Goal: Information Seeking & Learning: Learn about a topic

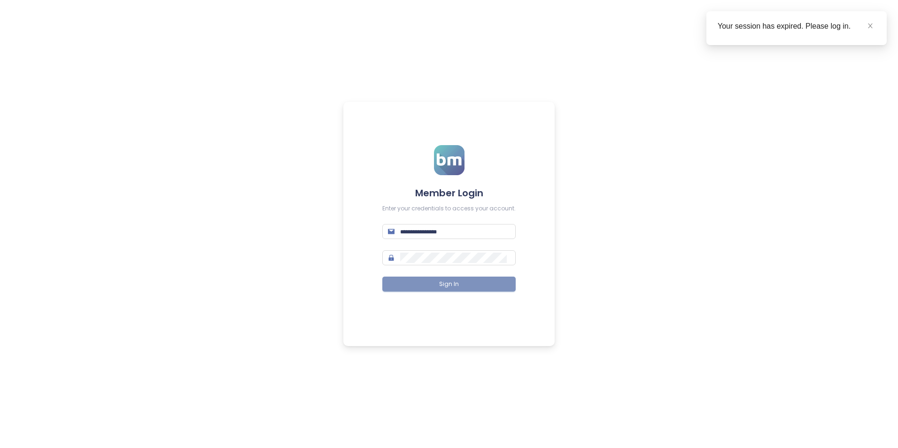
type input "**********"
click at [443, 284] on span "Sign In" at bounding box center [449, 284] width 20 height 9
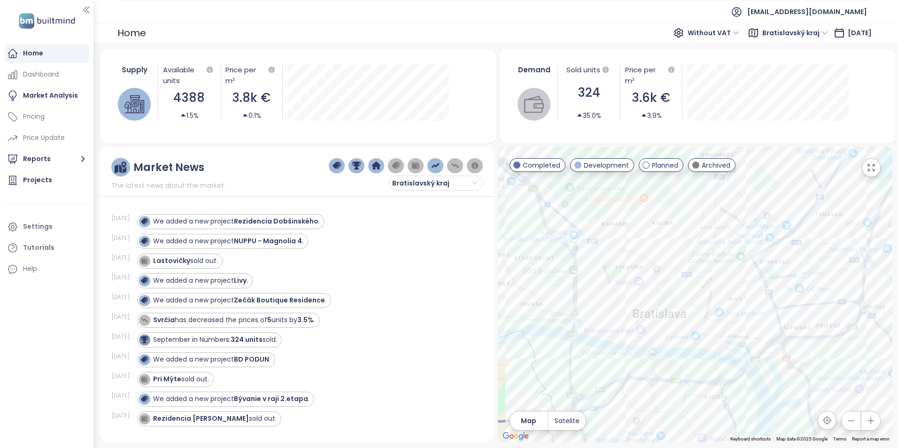
drag, startPoint x: 736, startPoint y: 344, endPoint x: 630, endPoint y: 256, distance: 137.4
click at [628, 257] on div at bounding box center [695, 295] width 395 height 296
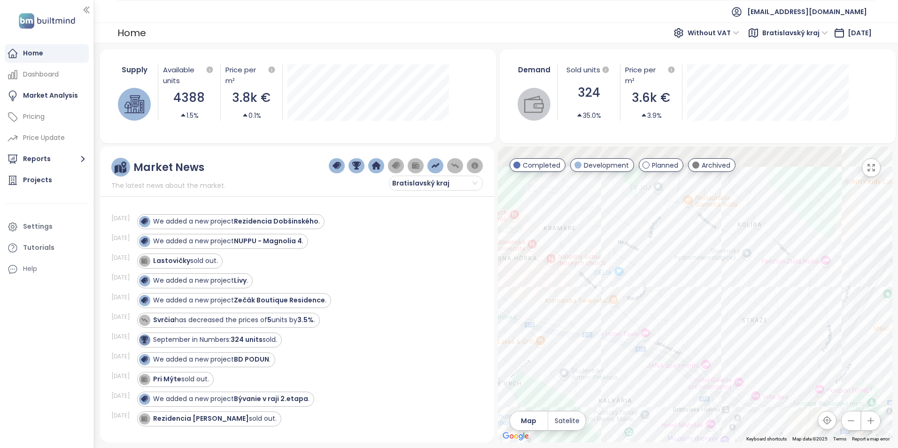
drag, startPoint x: 661, startPoint y: 256, endPoint x: 697, endPoint y: 269, distance: 38.8
click at [697, 269] on div at bounding box center [695, 295] width 395 height 296
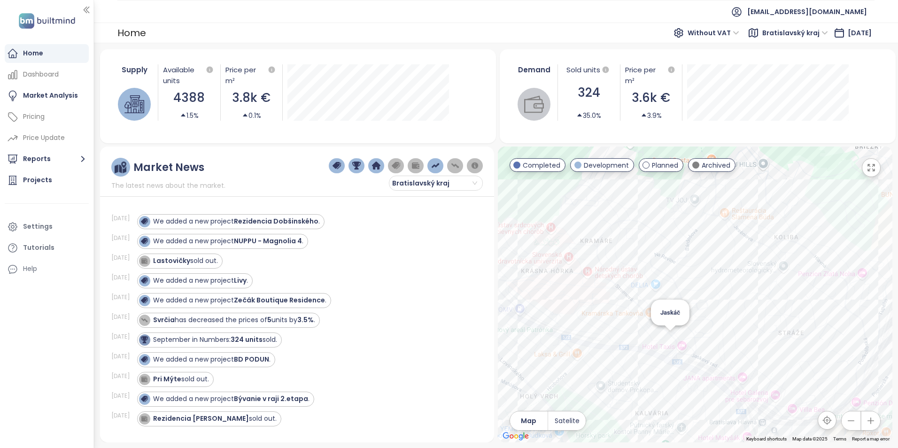
click at [669, 337] on div "Jaskáč" at bounding box center [695, 295] width 395 height 296
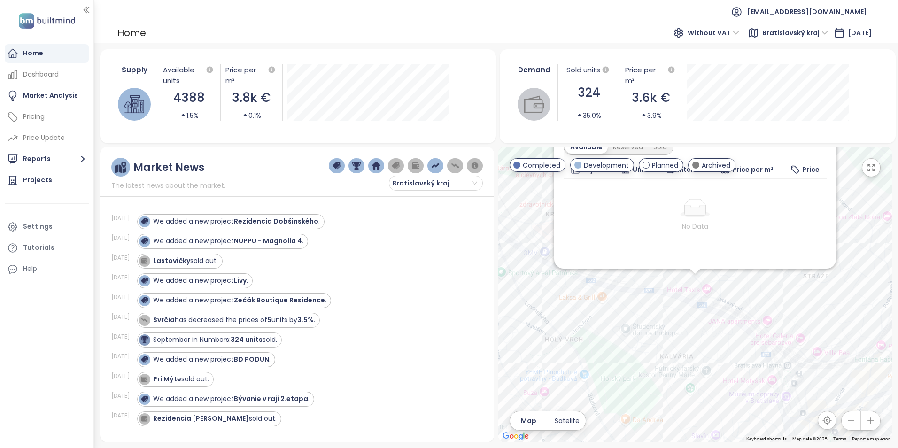
scroll to position [86, 0]
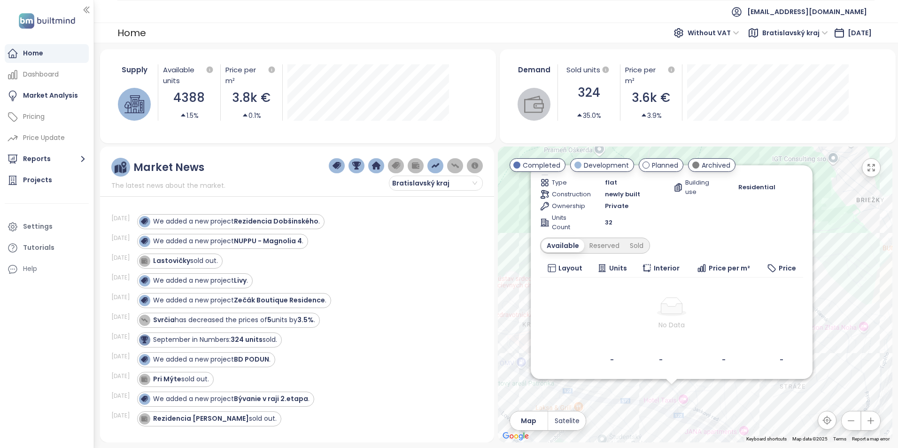
drag, startPoint x: 766, startPoint y: 315, endPoint x: 743, endPoint y: 428, distance: 115.2
click at [743, 428] on div "Jaskáč Development [STREET_ADDRESS] Jaskáč Transport 7.7 High Materials 5 Mediu…" at bounding box center [695, 295] width 395 height 296
click at [571, 268] on span "Layout" at bounding box center [572, 269] width 24 height 10
click at [607, 248] on div "Reserved" at bounding box center [605, 247] width 40 height 13
click at [638, 246] on div "Sold" at bounding box center [636, 247] width 24 height 13
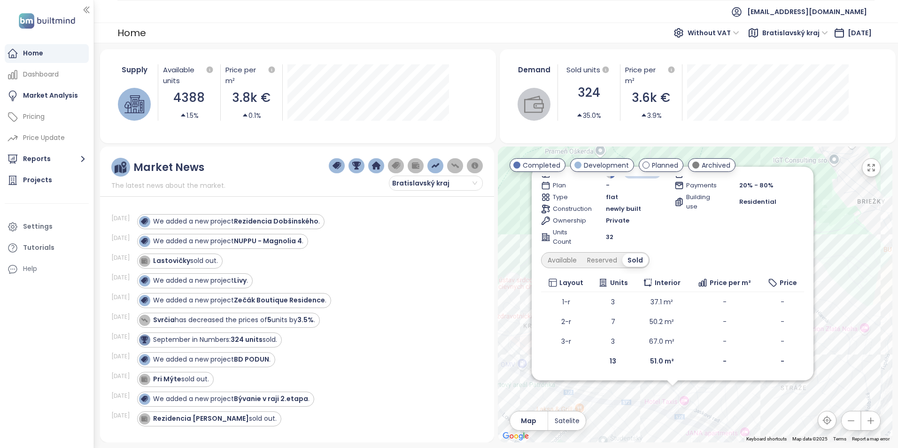
scroll to position [0, 0]
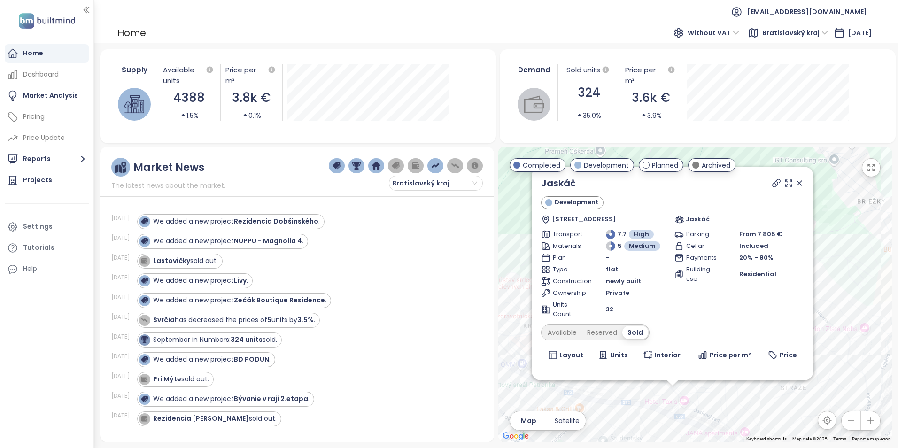
drag, startPoint x: 792, startPoint y: 179, endPoint x: 789, endPoint y: 255, distance: 75.7
click at [795, 179] on icon at bounding box center [799, 183] width 9 height 9
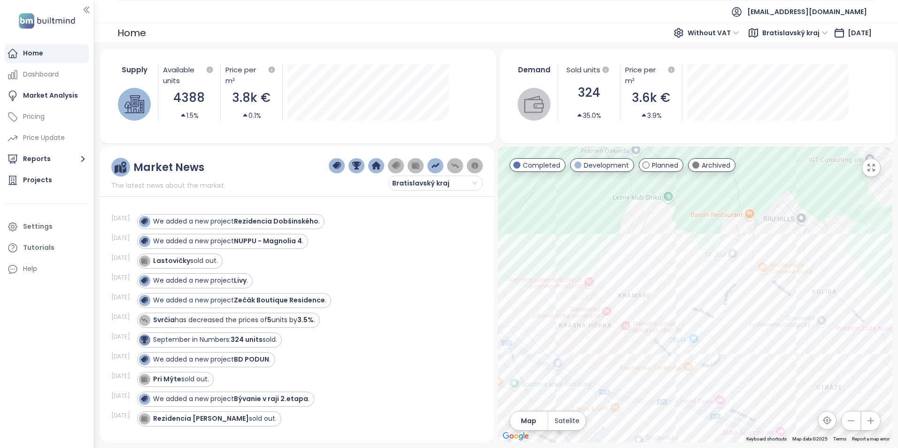
drag, startPoint x: 740, startPoint y: 353, endPoint x: 756, endPoint y: 349, distance: 16.4
click at [756, 349] on div at bounding box center [695, 295] width 395 height 296
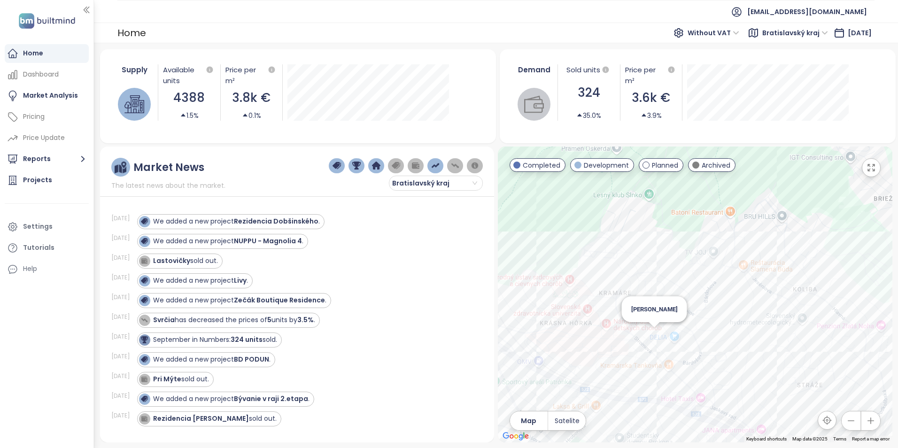
click at [653, 333] on div "[PERSON_NAME]" at bounding box center [695, 295] width 395 height 296
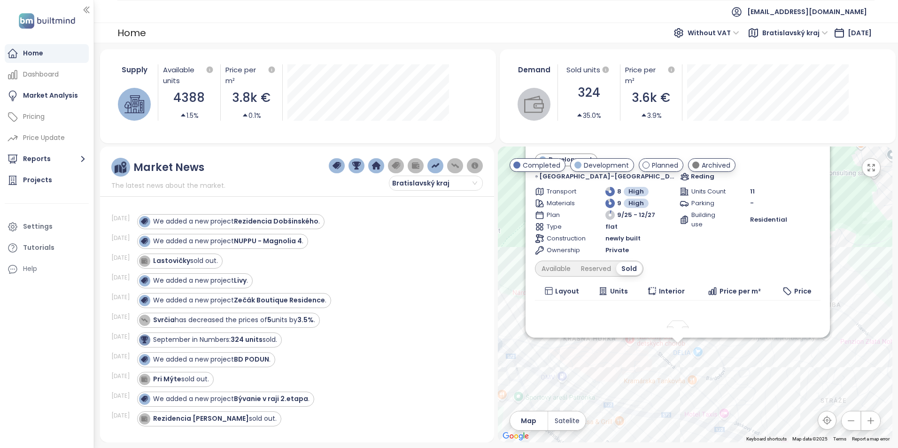
drag, startPoint x: 767, startPoint y: 335, endPoint x: 748, endPoint y: 405, distance: 72.5
click at [748, 405] on div "Stromová Development [GEOGRAPHIC_DATA]-[GEOGRAPHIC_DATA] 12651, 831 01 [GEOGRAP…" at bounding box center [695, 295] width 395 height 296
click at [576, 272] on div "Available" at bounding box center [555, 269] width 39 height 13
click at [607, 265] on div "Reserved" at bounding box center [599, 269] width 40 height 13
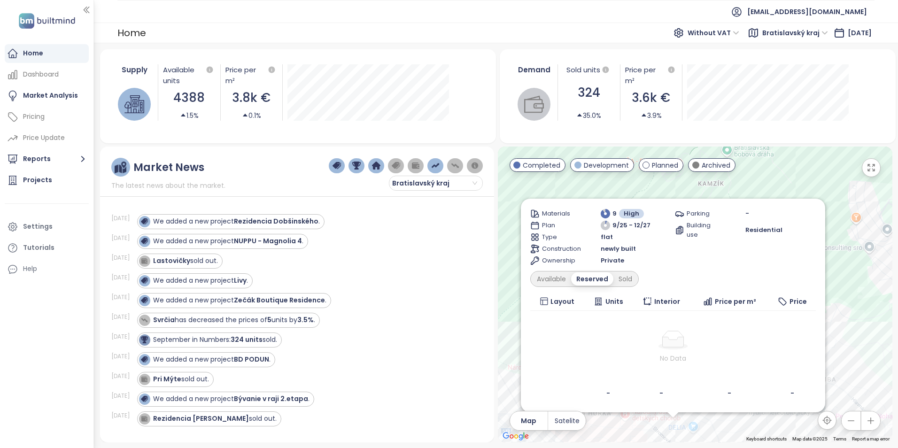
drag, startPoint x: 844, startPoint y: 210, endPoint x: 839, endPoint y: 288, distance: 78.1
click at [839, 288] on div "Stromová Development [GEOGRAPHIC_DATA]-[GEOGRAPHIC_DATA] 12651, 831 01 [GEOGRAP…" at bounding box center [695, 295] width 395 height 296
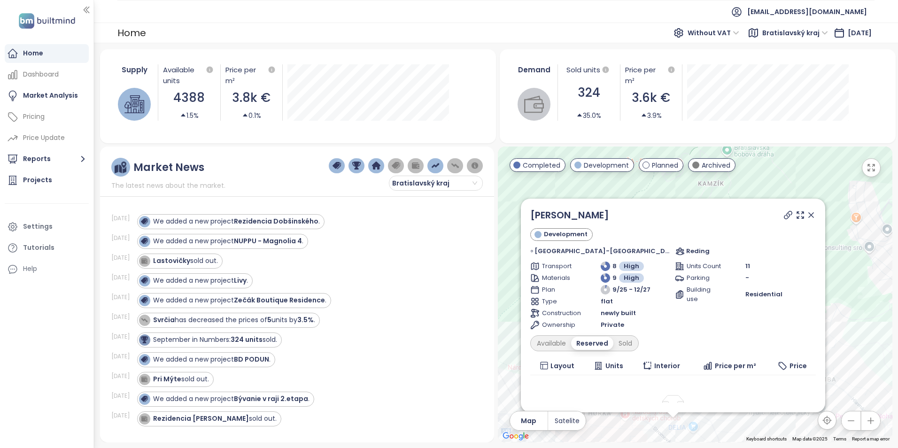
click at [809, 214] on icon at bounding box center [811, 215] width 5 height 5
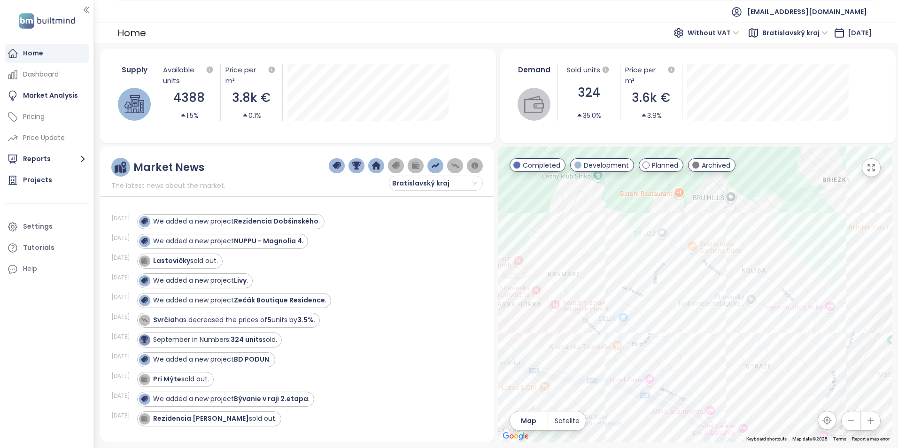
drag, startPoint x: 737, startPoint y: 367, endPoint x: 688, endPoint y: 298, distance: 84.6
click at [688, 298] on div at bounding box center [695, 295] width 395 height 296
click at [760, 327] on div "Mestské [PERSON_NAME]" at bounding box center [695, 295] width 395 height 296
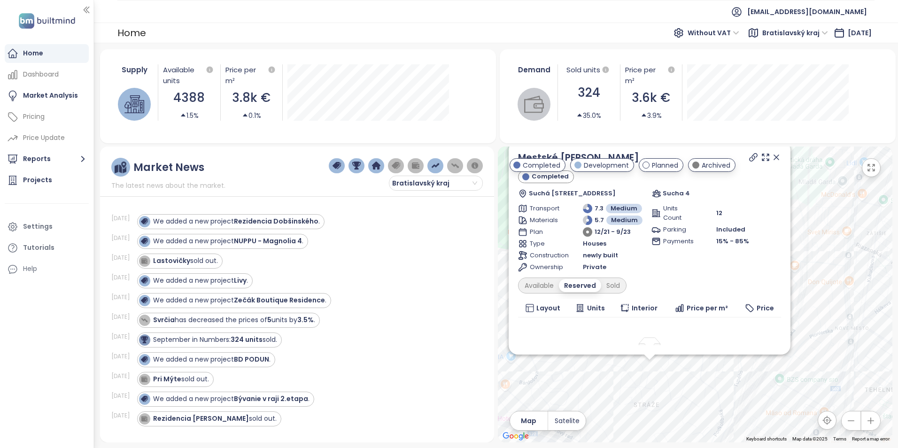
drag, startPoint x: 784, startPoint y: 317, endPoint x: 735, endPoint y: 403, distance: 98.7
click at [735, 403] on div "Mestské [PERSON_NAME] Completed Suchá [STREET_ADDRESS] Sucha 4 Transport 7.3 Me…" at bounding box center [695, 295] width 395 height 296
click at [550, 279] on div "Available Reserved Sold" at bounding box center [572, 286] width 109 height 16
click at [548, 287] on div "Available" at bounding box center [539, 285] width 39 height 13
click at [613, 281] on div "Sold" at bounding box center [615, 285] width 24 height 13
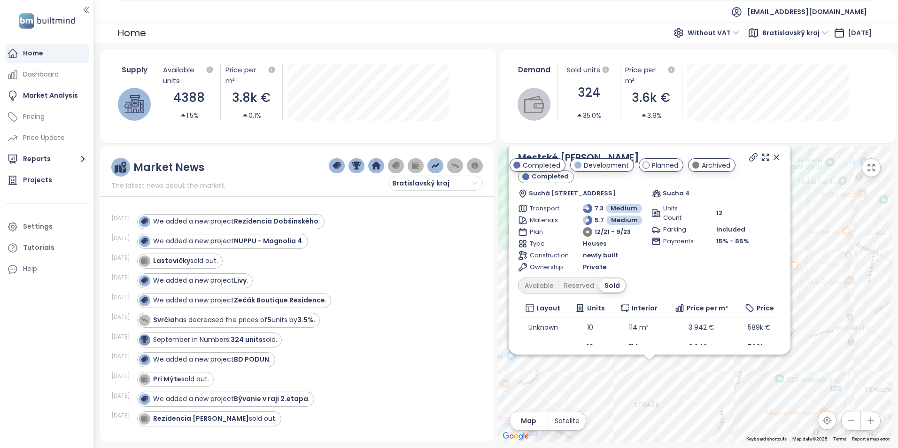
scroll to position [12, 0]
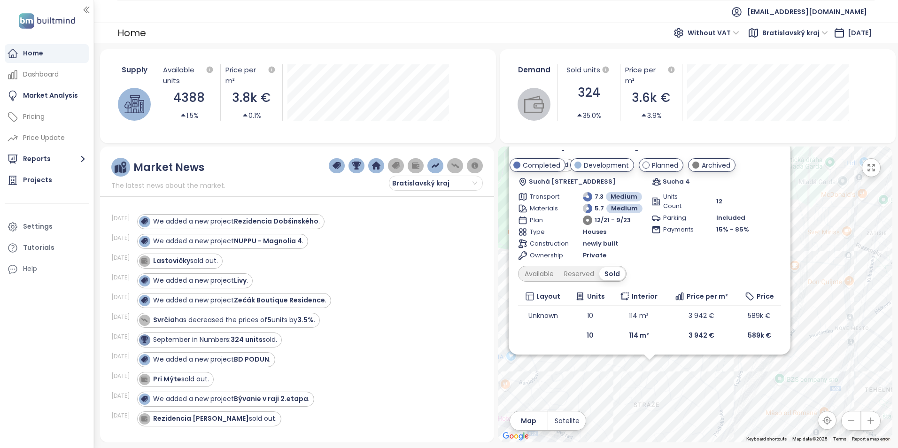
click at [550, 272] on div "Available" at bounding box center [539, 273] width 39 height 13
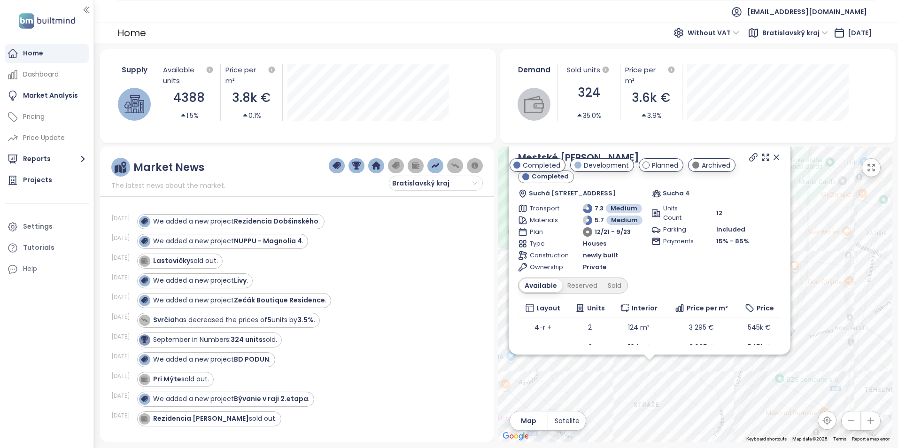
click at [772, 159] on icon at bounding box center [776, 157] width 9 height 9
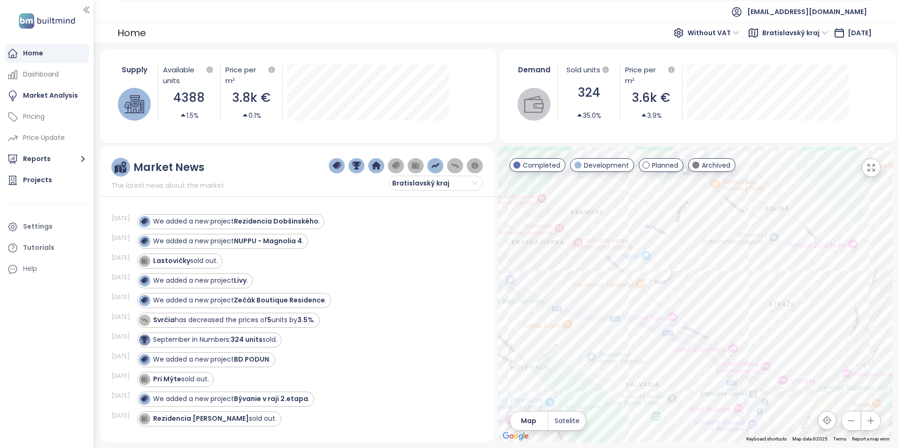
drag, startPoint x: 662, startPoint y: 310, endPoint x: 723, endPoint y: 244, distance: 89.7
click at [723, 244] on div at bounding box center [695, 295] width 395 height 296
click at [822, 349] on div "Matúškova Residence" at bounding box center [695, 295] width 395 height 296
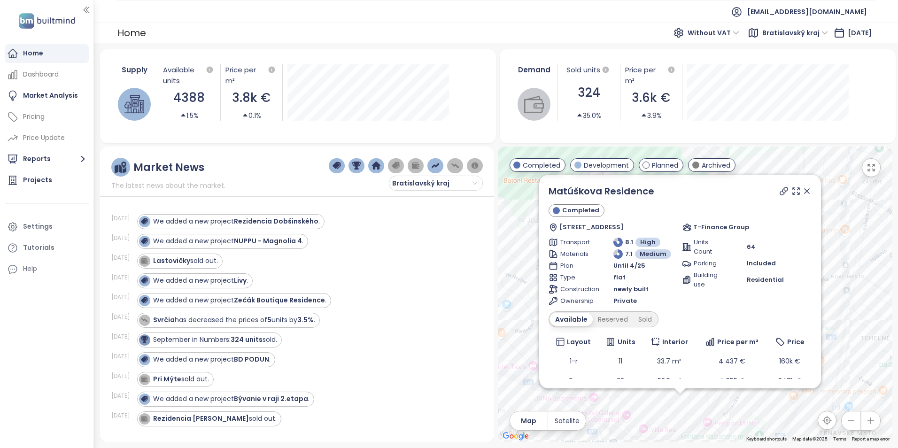
drag, startPoint x: 854, startPoint y: 201, endPoint x: 843, endPoint y: 294, distance: 93.6
click at [843, 294] on div "Matúškova Residence Completed [STREET_ADDRESS] T-Finance Group Transport 8.1 Hi…" at bounding box center [695, 295] width 395 height 296
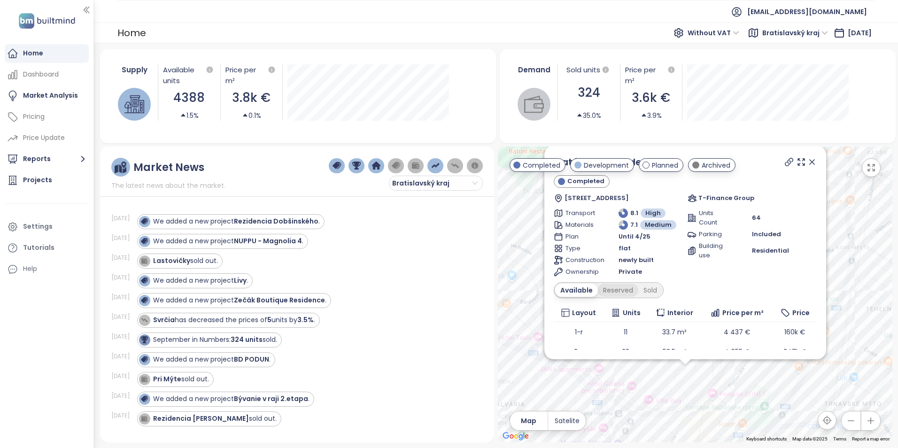
click at [620, 293] on div "Reserved" at bounding box center [618, 290] width 40 height 13
click at [640, 289] on div "Sold" at bounding box center [649, 290] width 24 height 13
click at [808, 161] on icon at bounding box center [812, 161] width 9 height 9
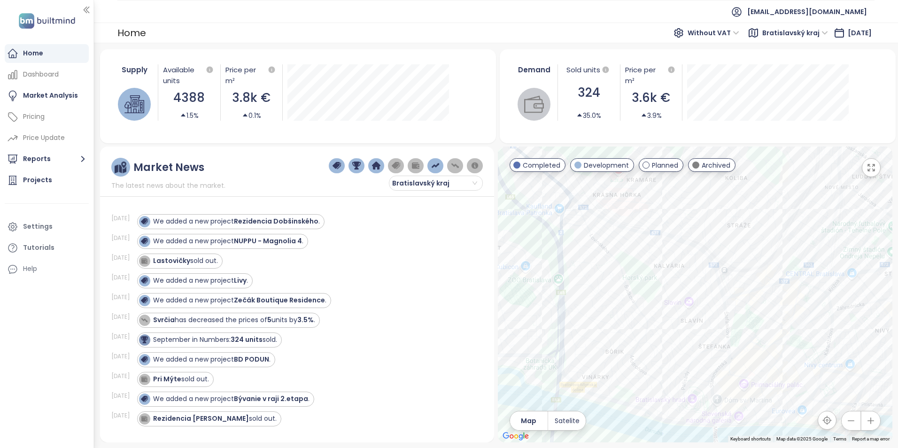
drag, startPoint x: 653, startPoint y: 369, endPoint x: 714, endPoint y: 238, distance: 144.8
click at [714, 238] on div at bounding box center [695, 295] width 395 height 296
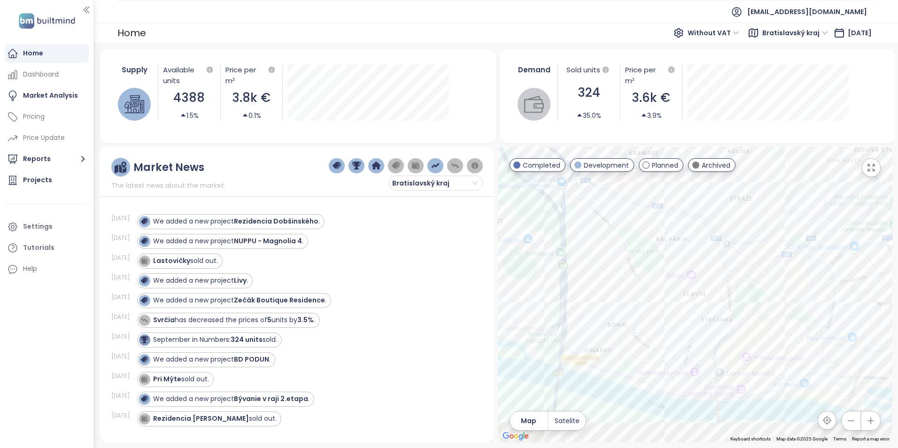
drag, startPoint x: 662, startPoint y: 329, endPoint x: 666, endPoint y: 293, distance: 36.0
click at [666, 293] on div at bounding box center [695, 295] width 395 height 296
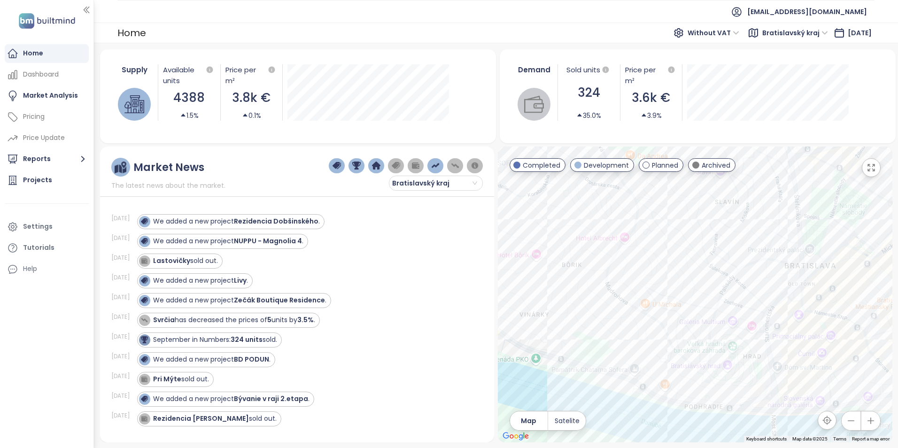
drag, startPoint x: 719, startPoint y: 303, endPoint x: 719, endPoint y: 233, distance: 70.5
click at [719, 233] on div at bounding box center [695, 295] width 395 height 296
